Goal: Ask a question

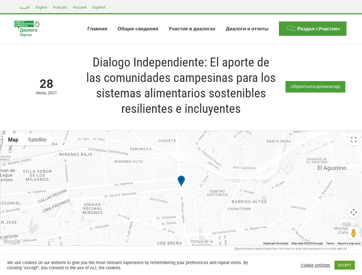
click at [181, 138] on div at bounding box center [181, 188] width 362 height 115
click at [316, 87] on link "Обратиться к организатору" at bounding box center [316, 86] width 60 height 11
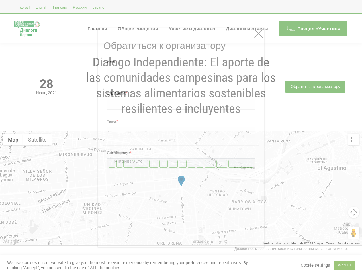
click at [181, 188] on textarea at bounding box center [181, 213] width 148 height 86
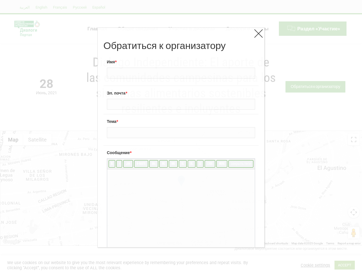
click at [181, 188] on textarea at bounding box center [181, 213] width 148 height 86
click at [181, 182] on textarea at bounding box center [181, 213] width 148 height 86
click at [13, 140] on div "Обратиться к организатору Имя * Эл. почта * Тема * Сообщение * b i link b-quote…" at bounding box center [181, 137] width 362 height 275
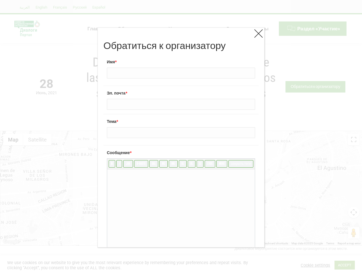
click at [37, 140] on div "Обратиться к организатору Имя * Эл. почта * Тема * Сообщение * b i link b-quote…" at bounding box center [181, 137] width 362 height 275
